Goal: Information Seeking & Learning: Learn about a topic

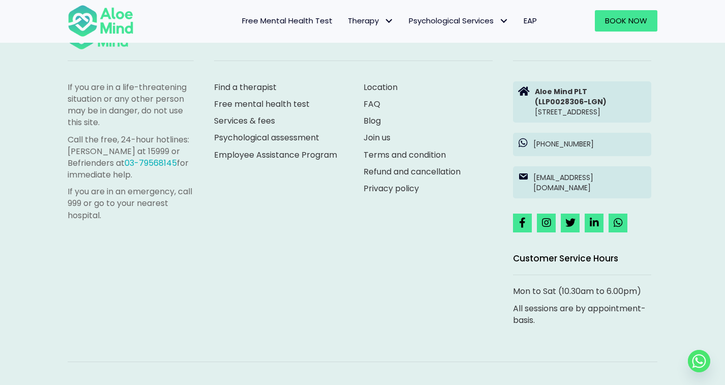
scroll to position [2810, 0]
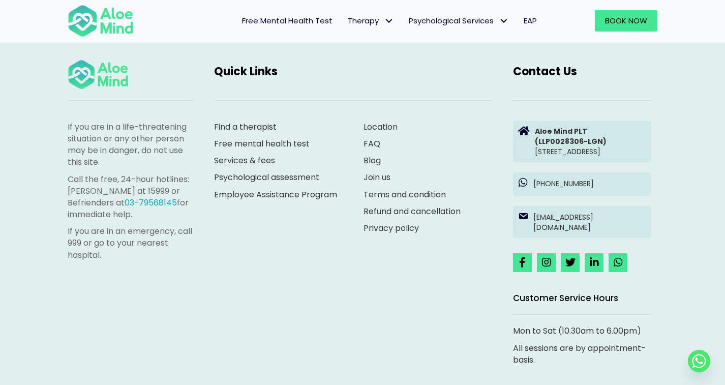
click at [378, 171] on link "Join us" at bounding box center [377, 177] width 27 height 12
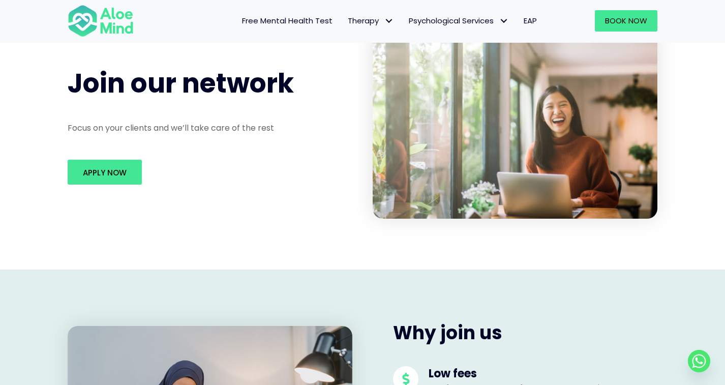
scroll to position [24, 0]
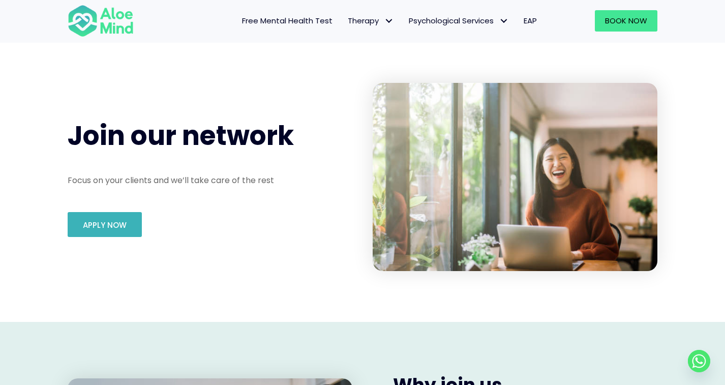
click at [102, 231] on link "Apply Now" at bounding box center [105, 224] width 74 height 25
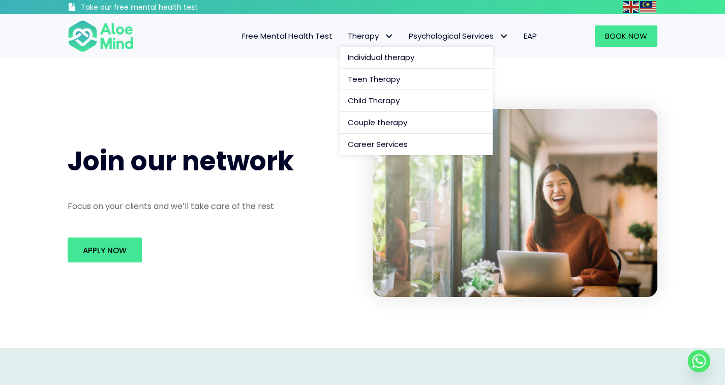
scroll to position [0, 0]
click at [353, 42] on link "Therapy" at bounding box center [370, 35] width 61 height 21
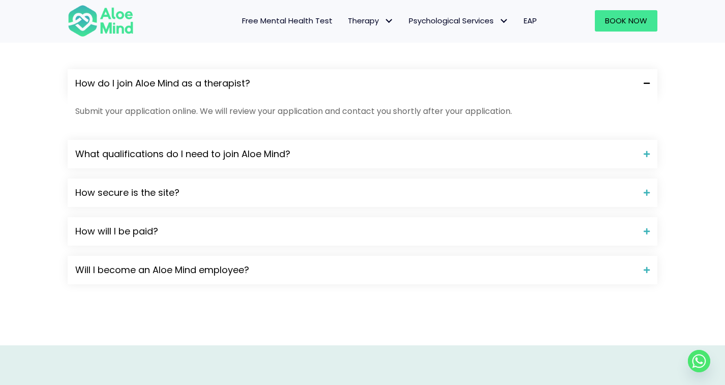
scroll to position [913, 0]
click at [287, 149] on span "What qualifications do I need to join Aloe Mind?" at bounding box center [355, 153] width 561 height 13
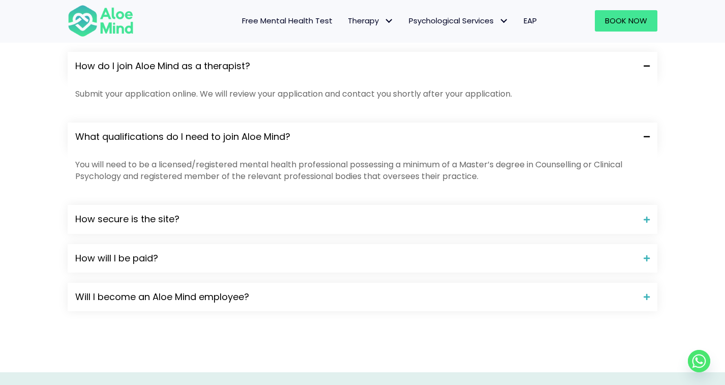
scroll to position [933, 0]
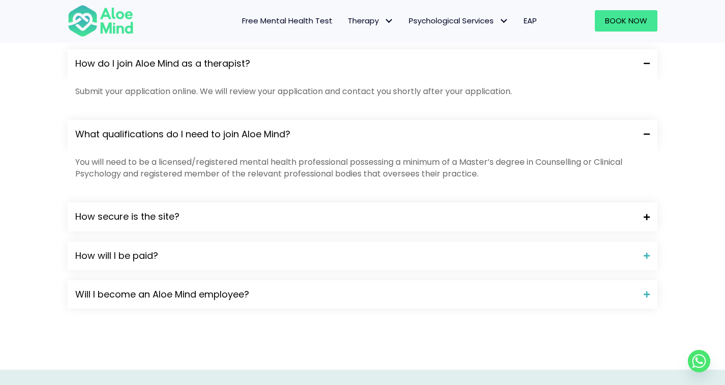
click at [272, 211] on span "How secure is the site?" at bounding box center [355, 216] width 561 height 13
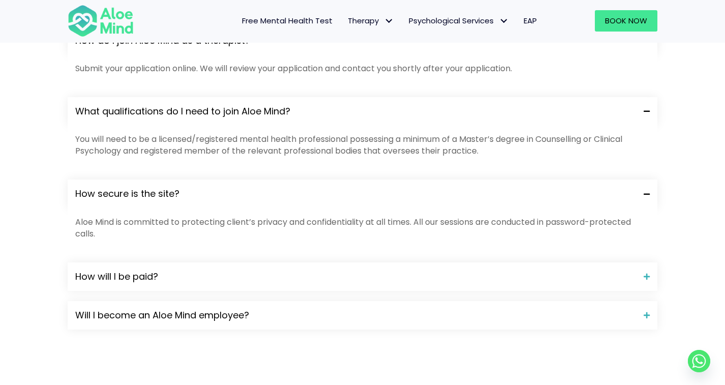
scroll to position [961, 0]
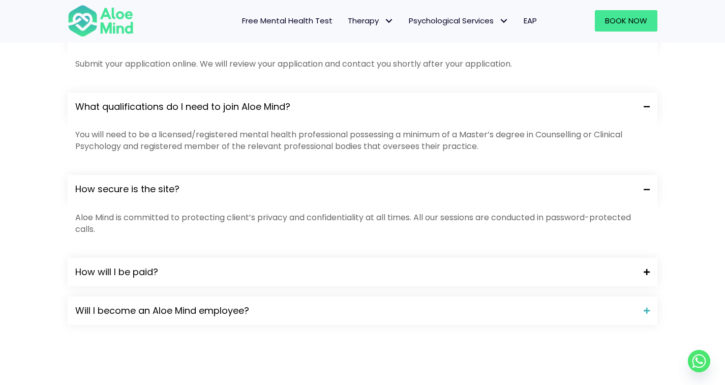
click at [257, 265] on span "How will I be paid?" at bounding box center [355, 271] width 561 height 13
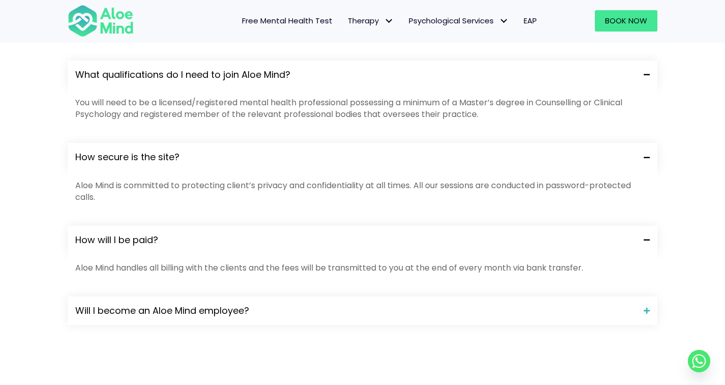
scroll to position [1001, 0]
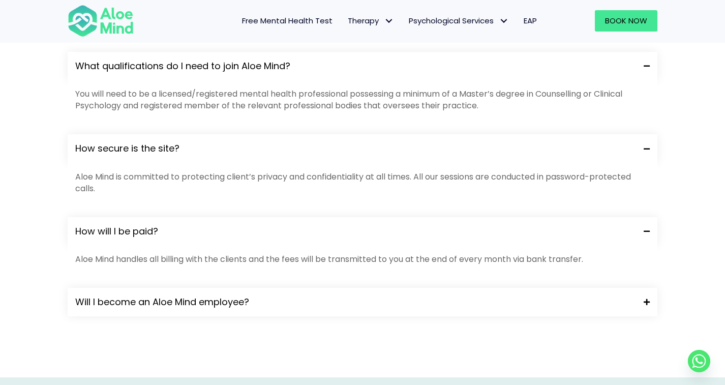
click at [254, 295] on span "Will I become an Aloe Mind employee?" at bounding box center [355, 301] width 561 height 13
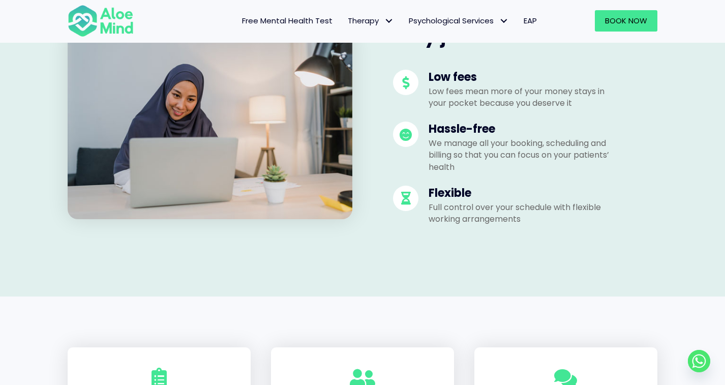
scroll to position [247, 0]
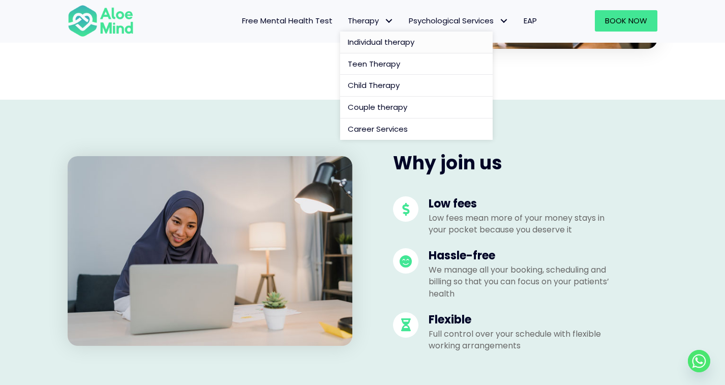
click at [363, 37] on span "Individual therapy" at bounding box center [381, 42] width 67 height 11
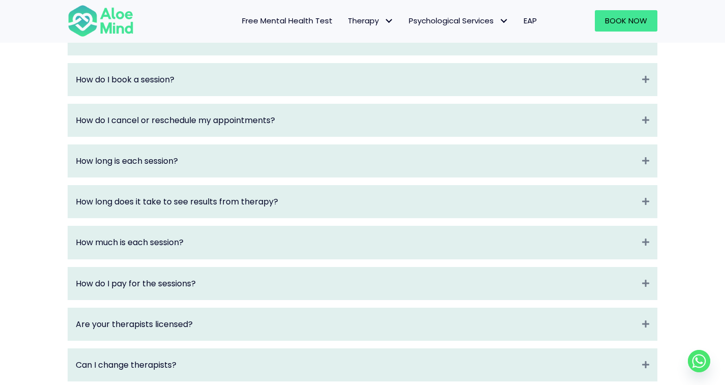
scroll to position [1140, 0]
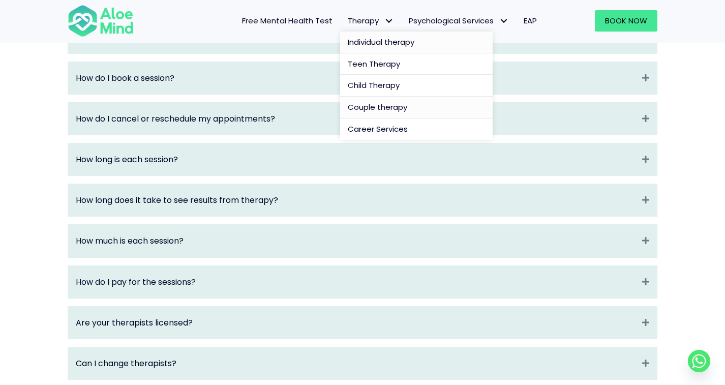
click at [377, 106] on span "Couple therapy" at bounding box center [377, 107] width 59 height 11
